Goal: Information Seeking & Learning: Learn about a topic

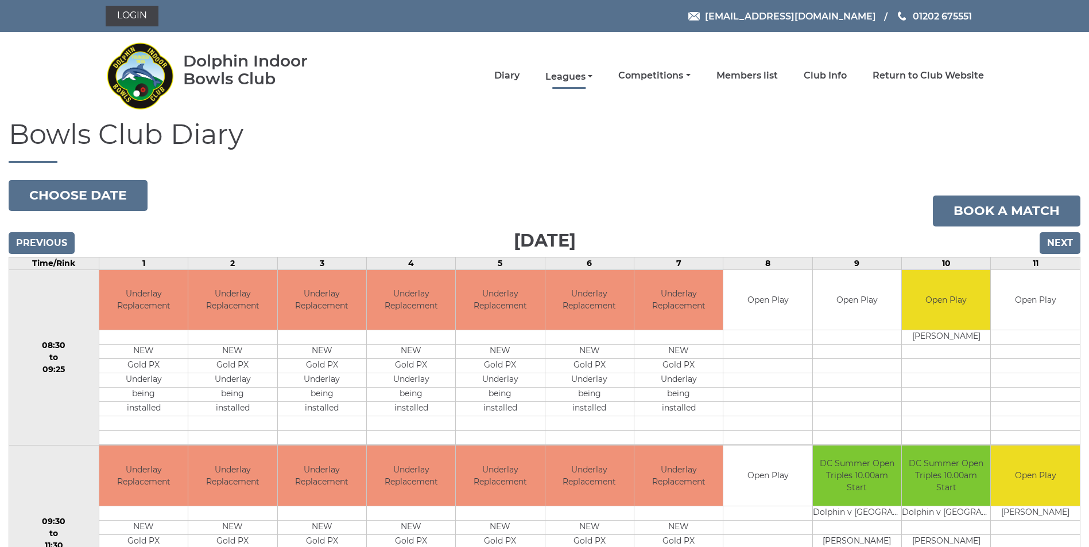
click at [578, 72] on link "Leagues" at bounding box center [568, 77] width 47 height 13
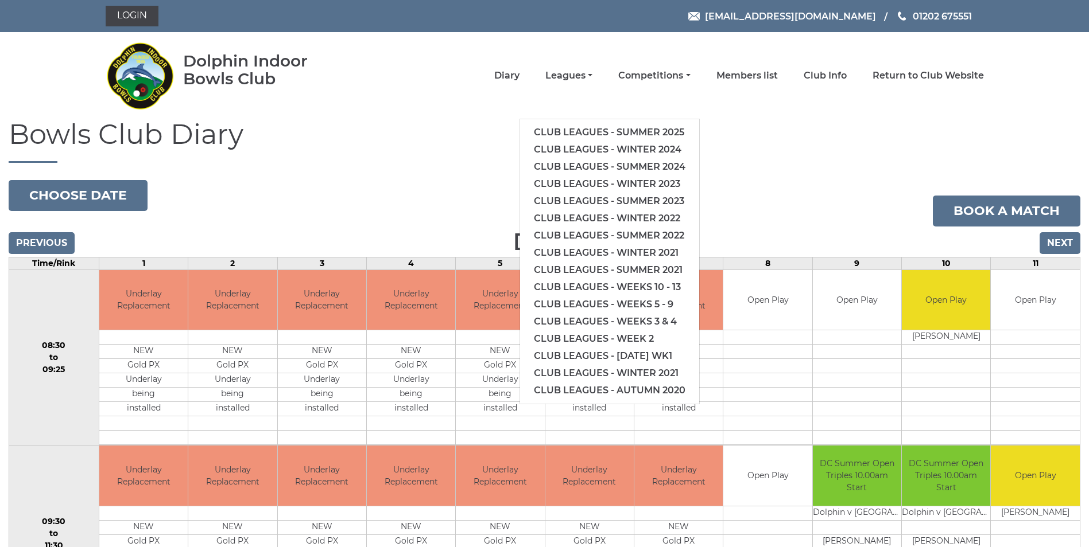
click at [266, 150] on h1 "Bowls Club Diary" at bounding box center [544, 141] width 1071 height 44
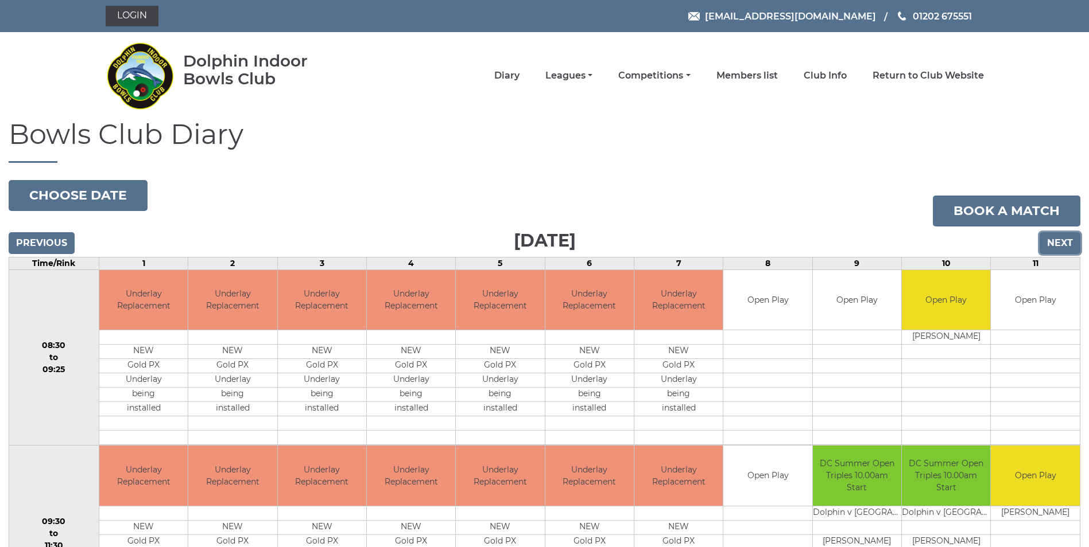
click at [1048, 238] on input "Next" at bounding box center [1059, 243] width 41 height 22
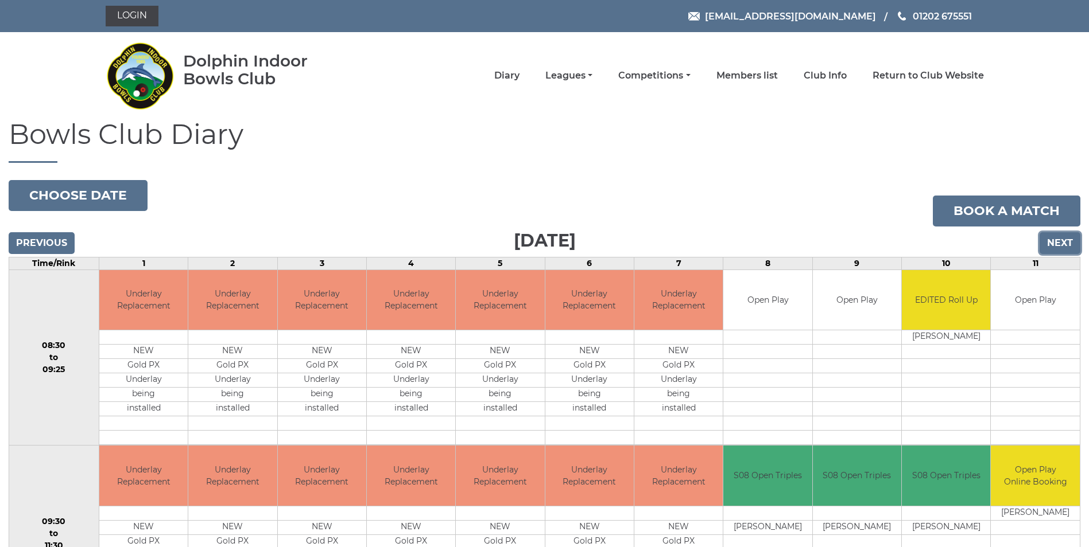
click at [1061, 246] on input "Next" at bounding box center [1059, 243] width 41 height 22
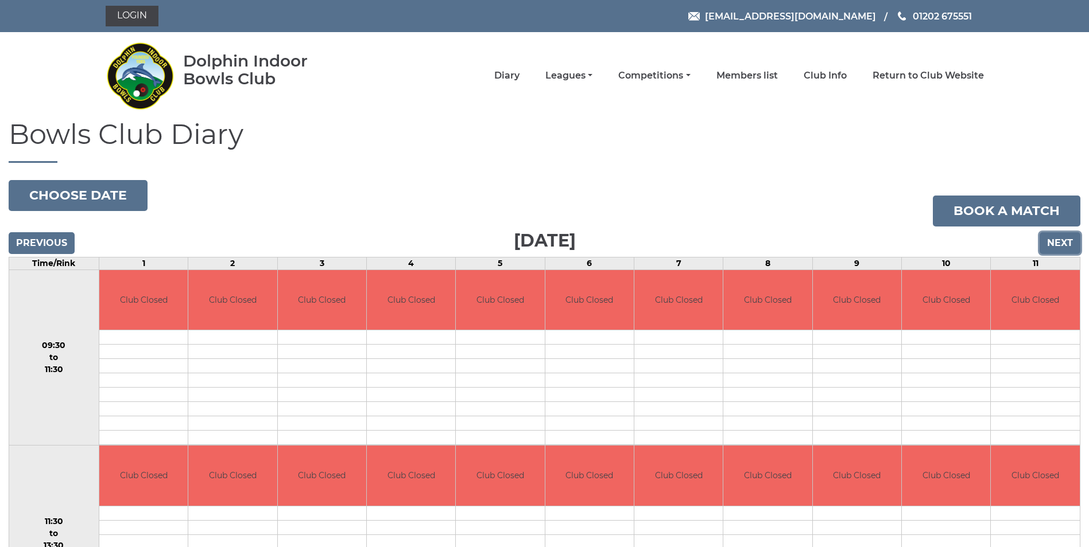
click at [1062, 240] on input "Next" at bounding box center [1059, 243] width 41 height 22
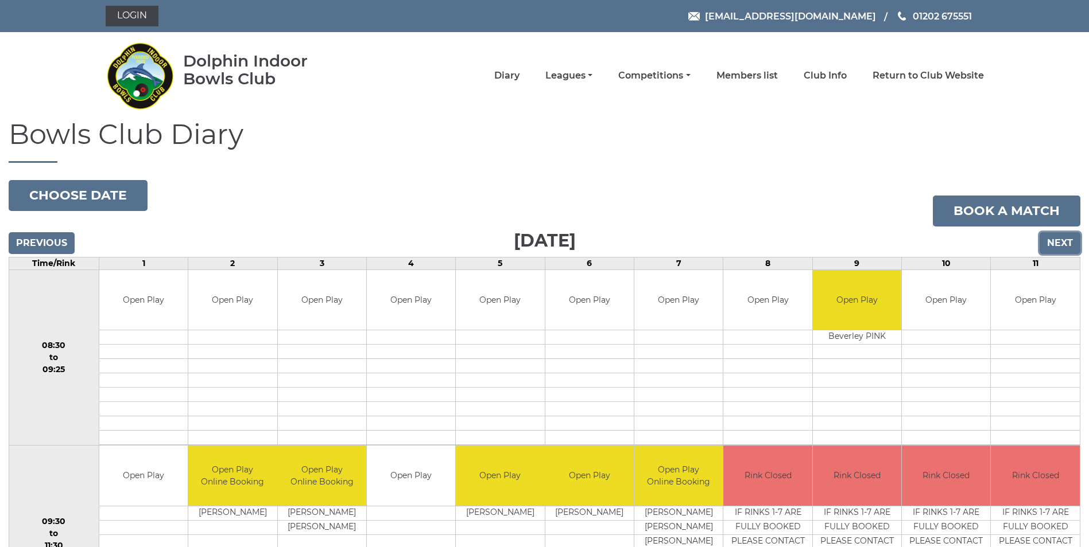
click at [1062, 240] on input "Next" at bounding box center [1059, 243] width 41 height 22
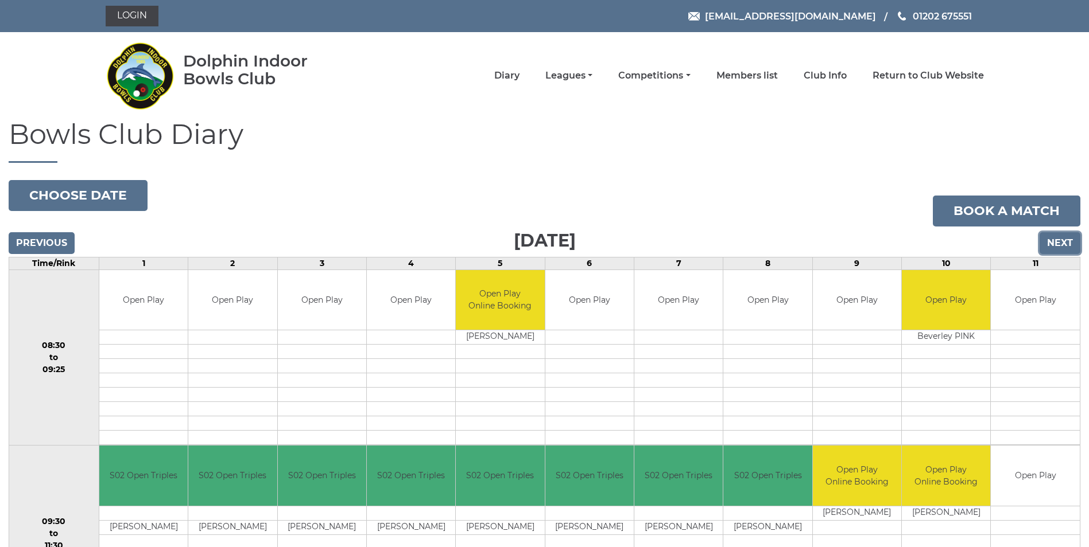
click at [1056, 243] on input "Next" at bounding box center [1059, 243] width 41 height 22
